Goal: Task Accomplishment & Management: Use online tool/utility

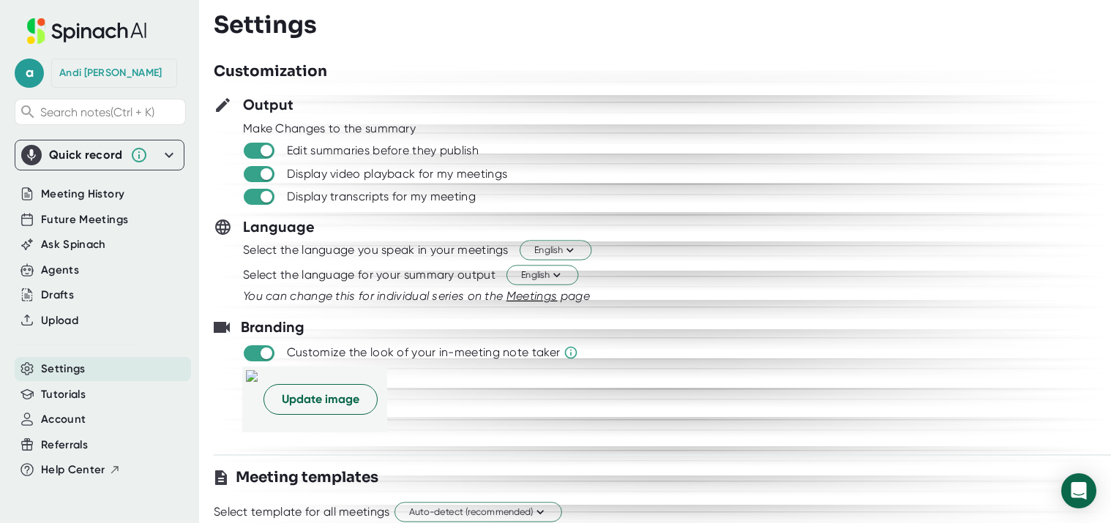
click at [108, 29] on icon at bounding box center [102, 30] width 51 height 15
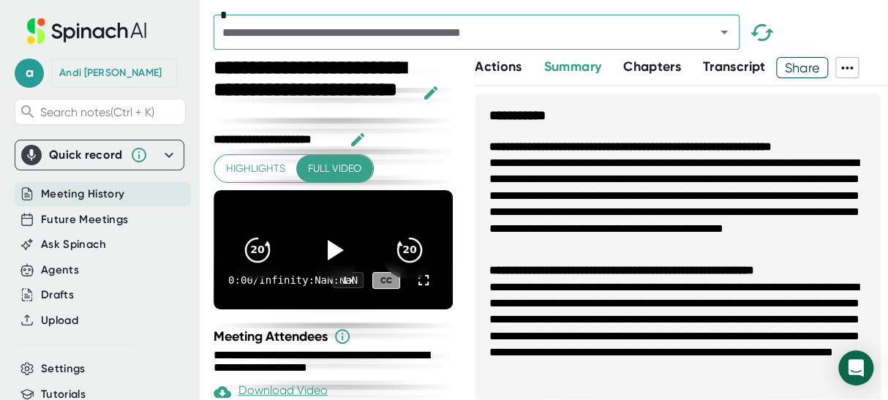
click at [110, 164] on div "Quick record" at bounding box center [99, 155] width 157 height 20
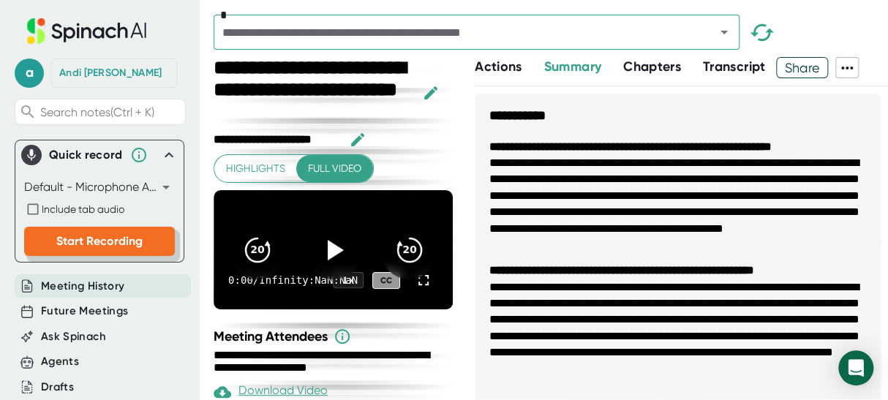
click at [78, 236] on span "Start Recording" at bounding box center [99, 241] width 86 height 14
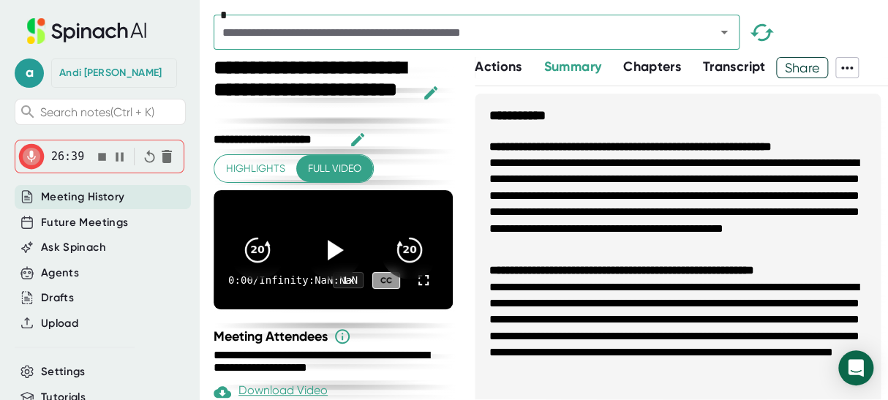
click at [102, 158] on icon "button" at bounding box center [101, 156] width 15 height 15
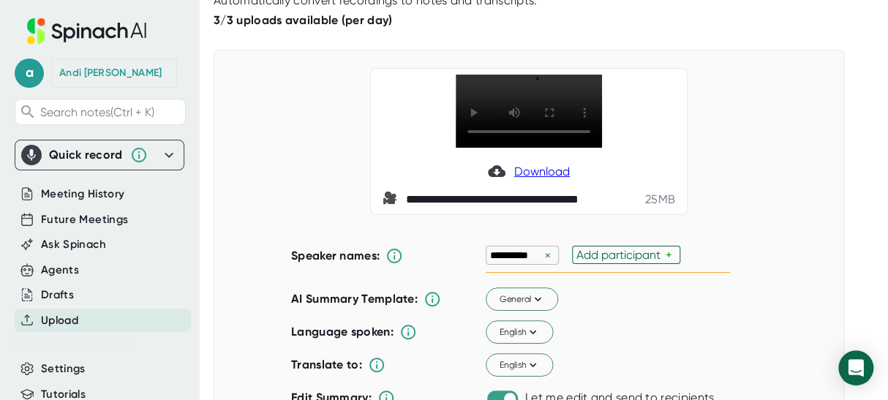
scroll to position [73, 0]
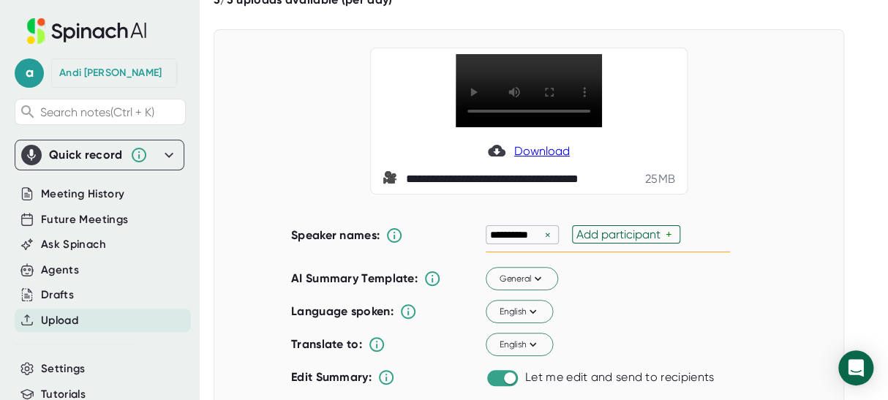
click at [643, 235] on div "Add participant" at bounding box center [621, 235] width 89 height 14
type input "[PERSON_NAME]"
click at [643, 283] on div "**********" at bounding box center [529, 299] width 476 height 187
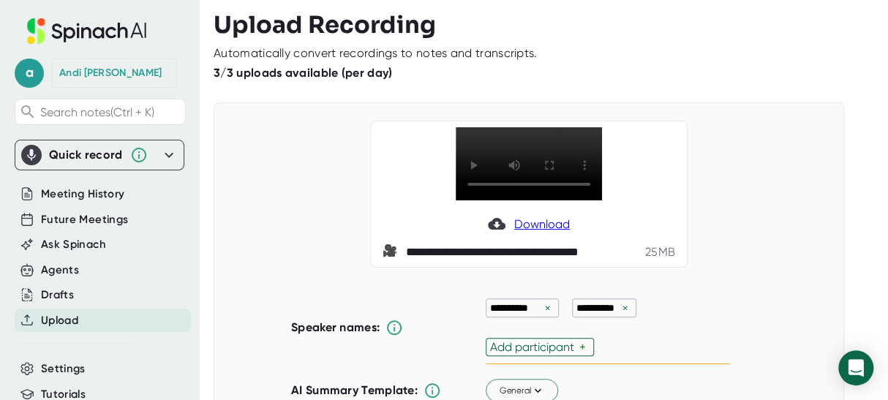
scroll to position [146, 0]
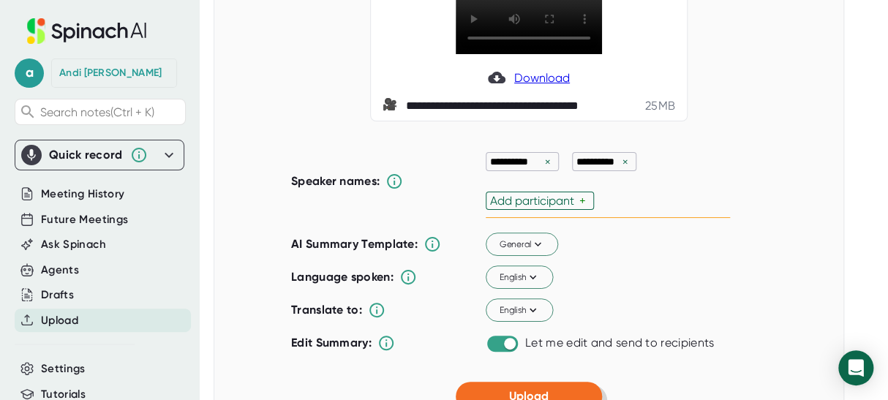
click at [512, 391] on span "Upload" at bounding box center [529, 396] width 40 height 14
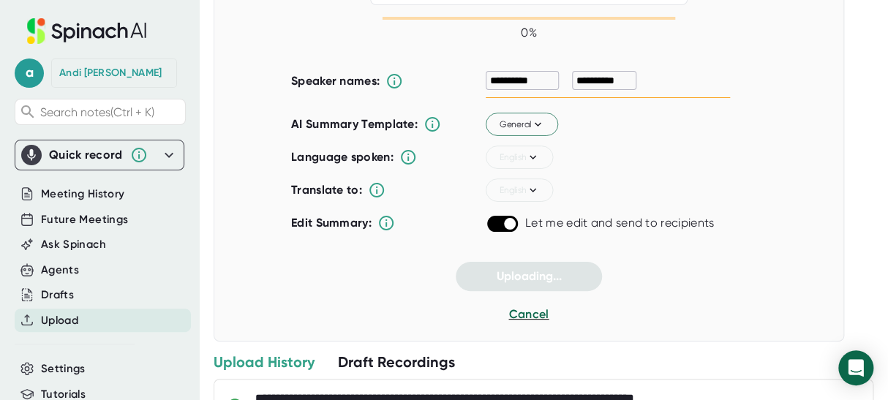
scroll to position [30, 0]
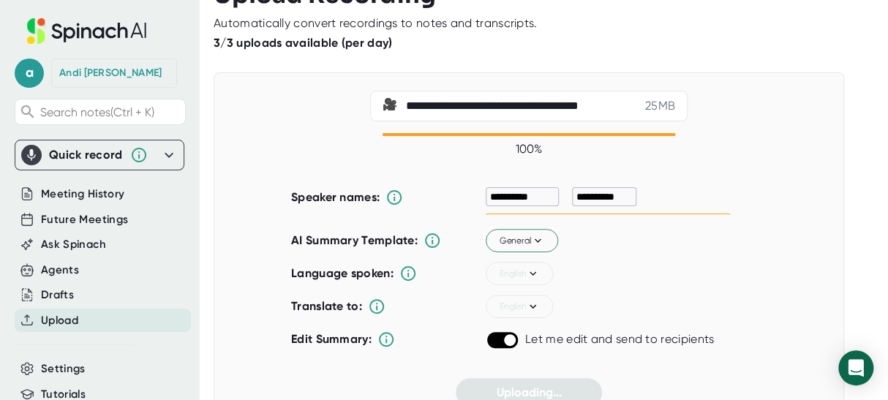
click at [82, 154] on div "Quick record" at bounding box center [86, 155] width 74 height 15
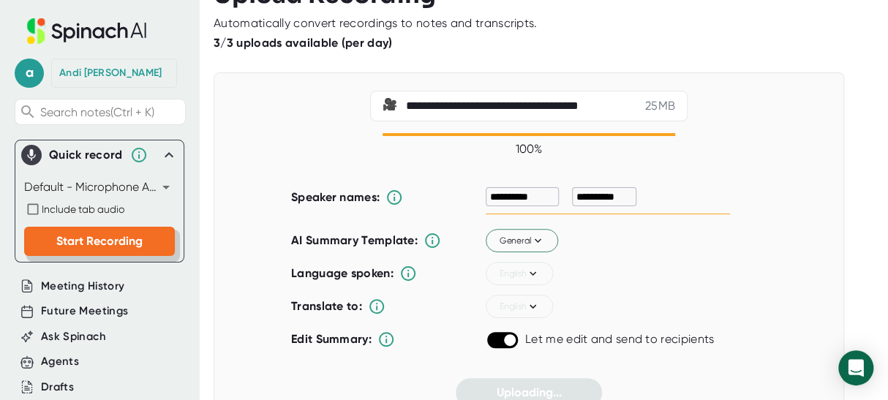
click at [94, 241] on span "Start Recording" at bounding box center [99, 241] width 86 height 14
